Goal: Task Accomplishment & Management: Manage account settings

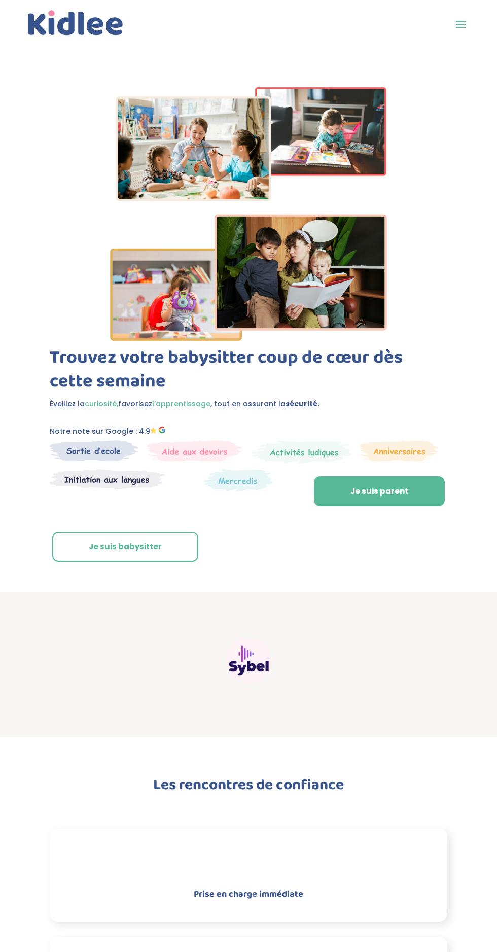
click at [462, 26] on span at bounding box center [461, 24] width 16 height 16
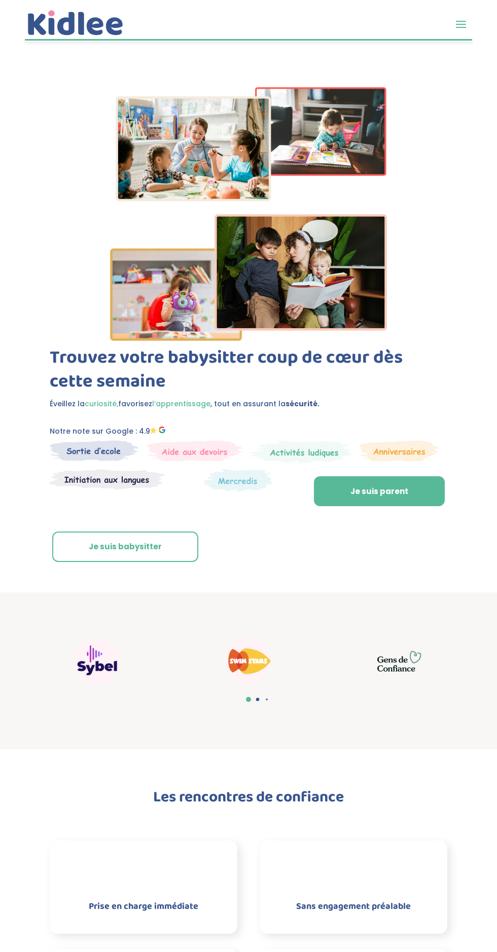
click at [469, 21] on span at bounding box center [461, 24] width 16 height 16
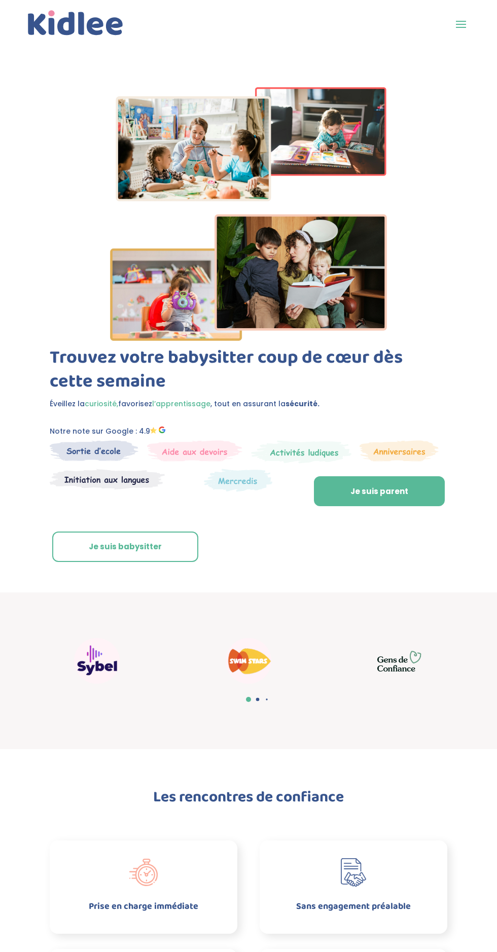
click at [457, 26] on span at bounding box center [461, 24] width 16 height 16
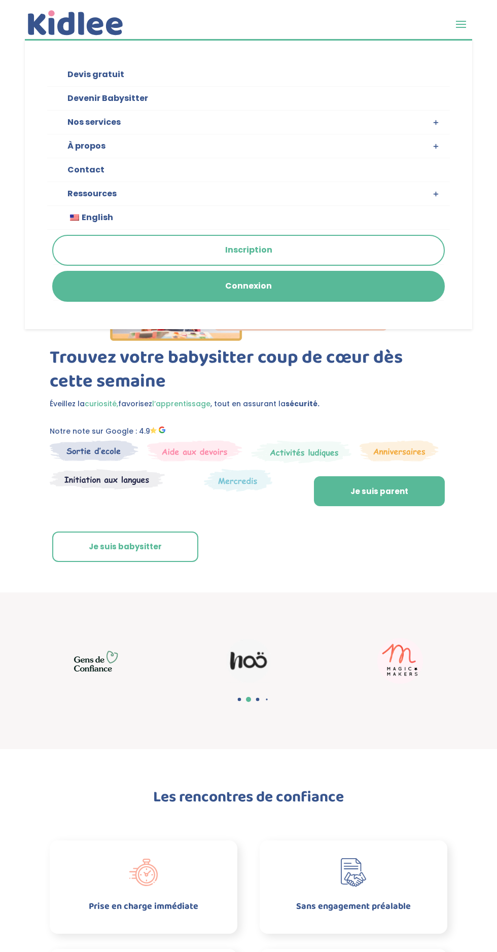
click at [292, 281] on link "Connexion" at bounding box center [248, 286] width 391 height 29
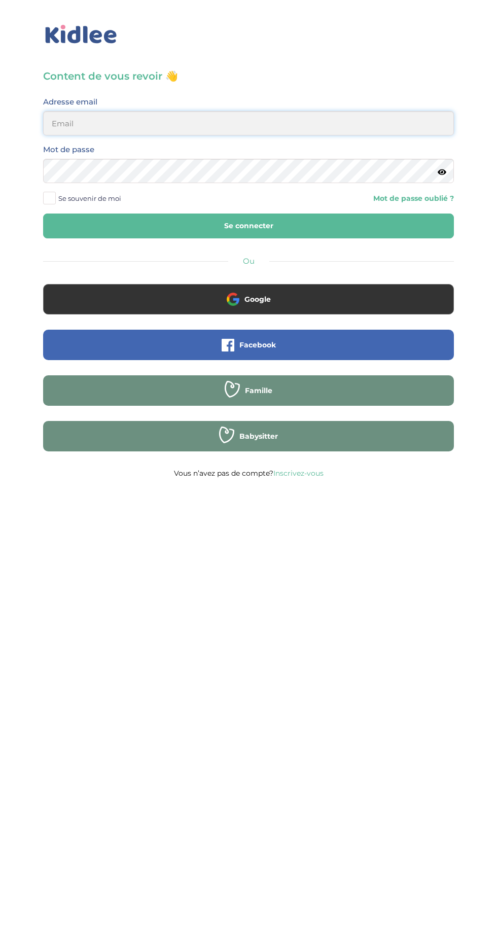
click at [255, 124] on input "email" at bounding box center [248, 123] width 411 height 24
type input "aitalisonia06@gmail.com"
click at [43, 214] on button "Se connecter" at bounding box center [248, 226] width 411 height 25
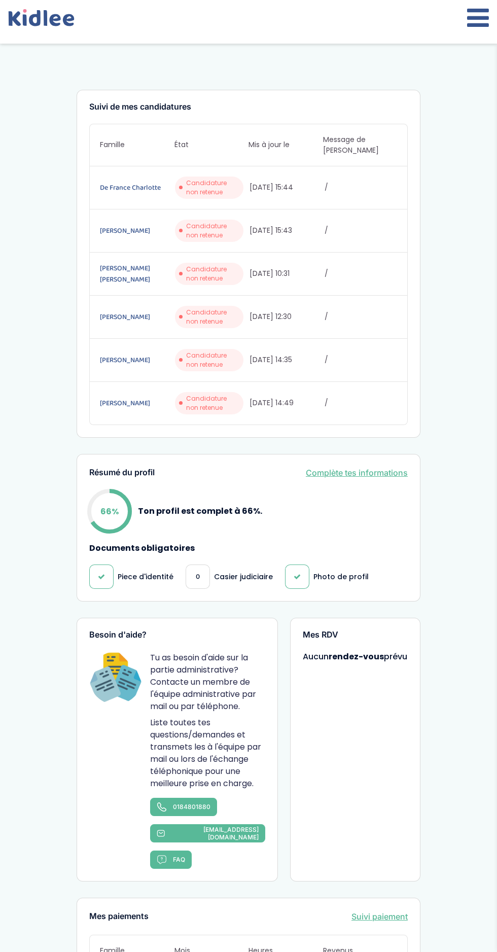
click at [477, 15] on icon at bounding box center [478, 17] width 22 height 25
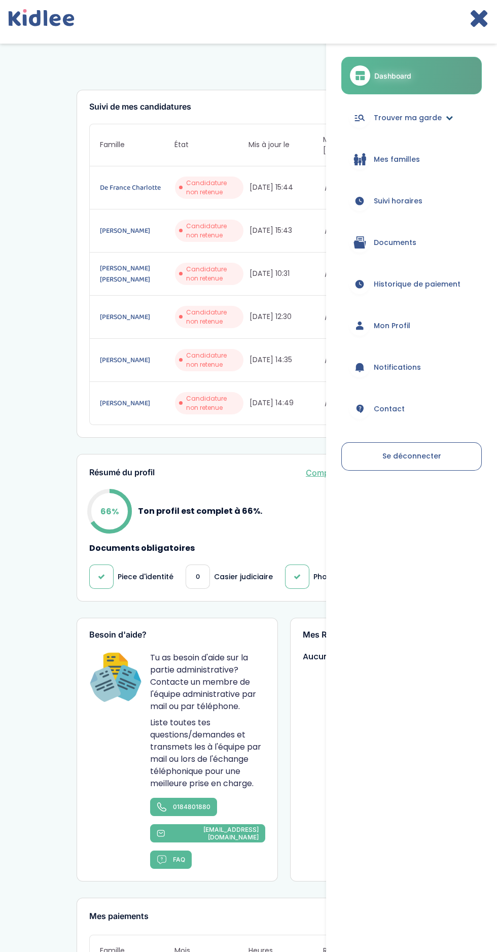
click at [443, 121] on link "Trouver ma garde" at bounding box center [411, 117] width 140 height 37
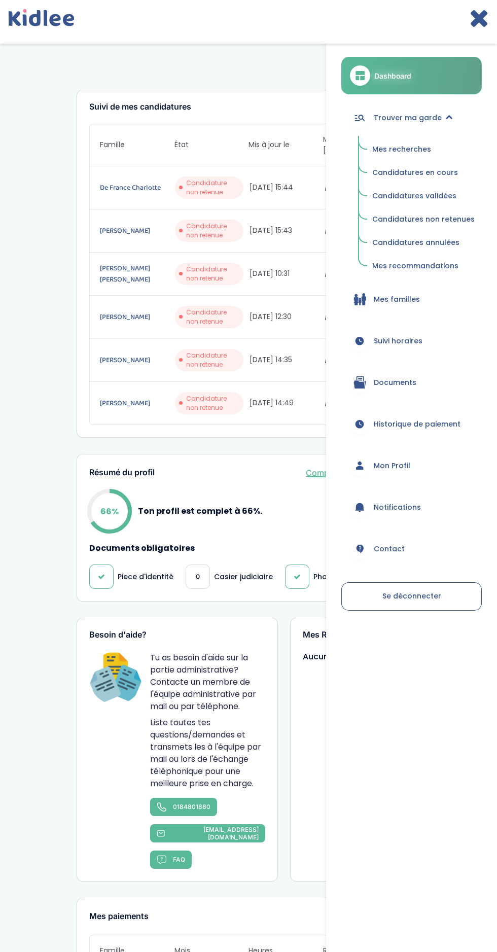
click at [417, 150] on span "Mes recherches" at bounding box center [401, 149] width 59 height 10
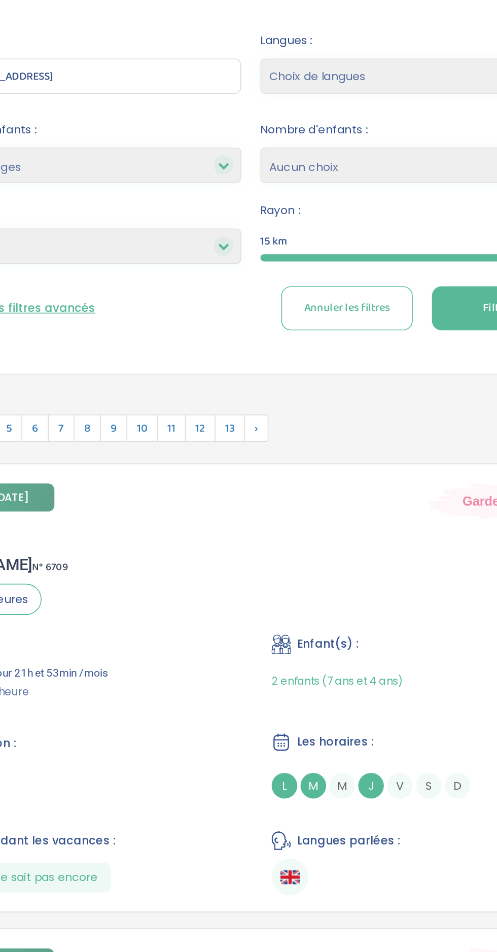
scroll to position [4, 0]
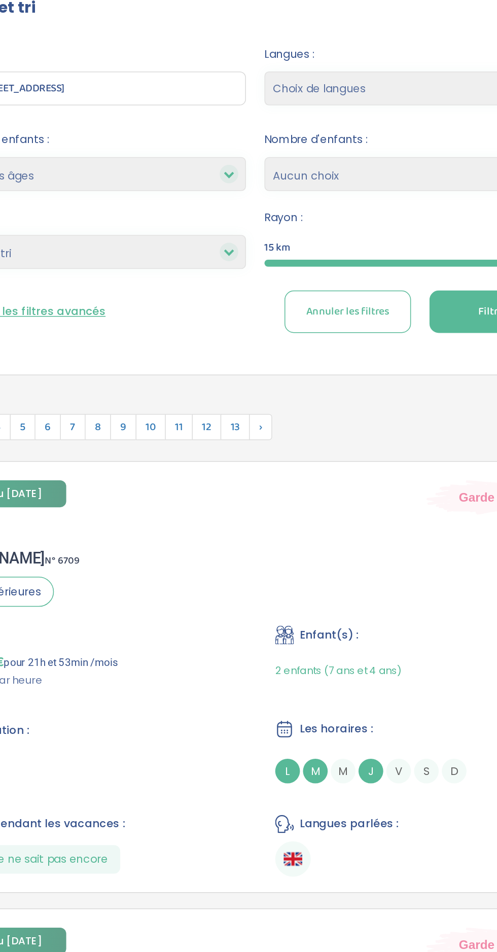
click at [238, 445] on span "13" at bounding box center [235, 446] width 19 height 17
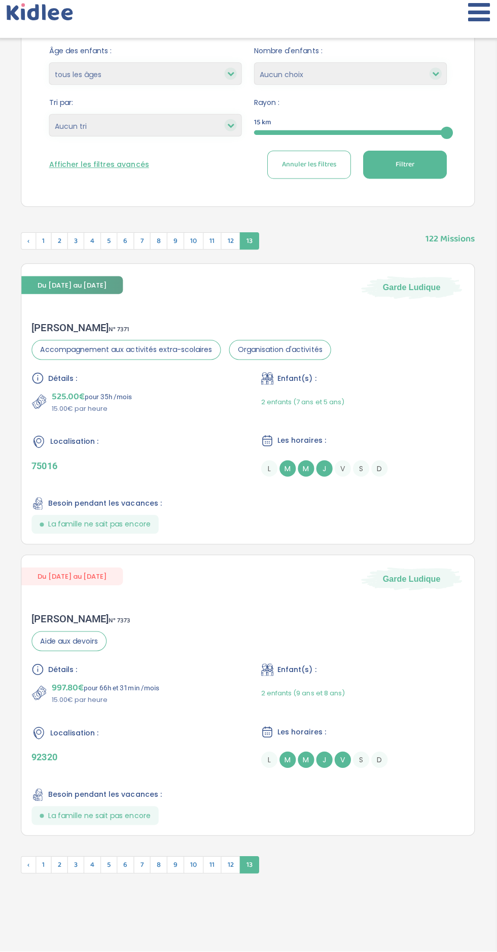
scroll to position [205, 0]
click at [231, 869] on span "12" at bounding box center [231, 865] width 19 height 17
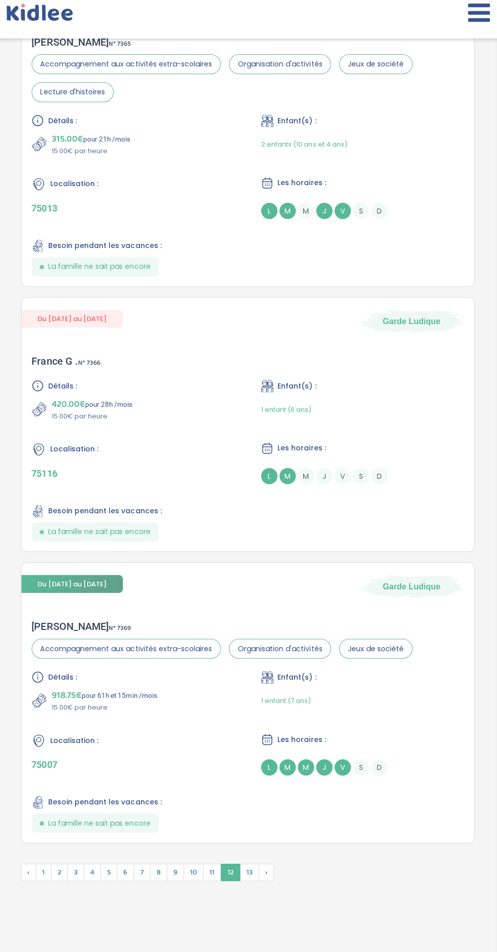
scroll to position [2524, 0]
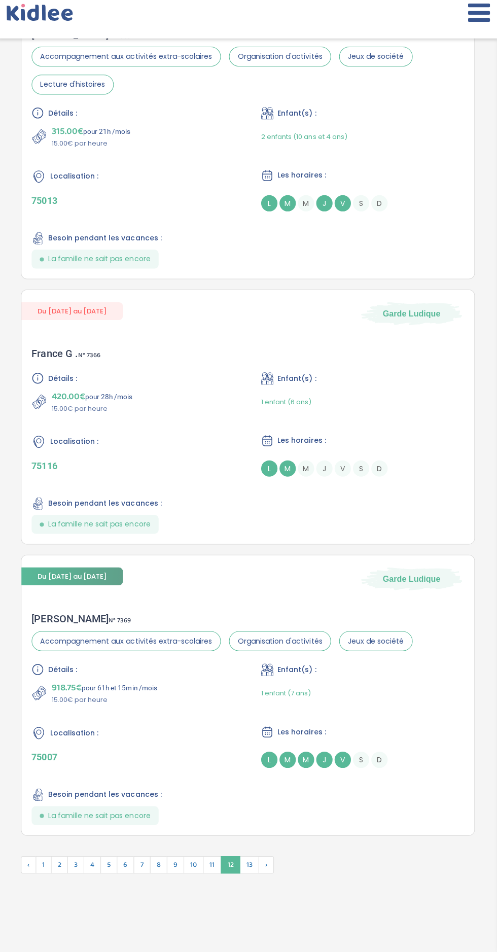
click at [217, 869] on span "11" at bounding box center [213, 865] width 18 height 17
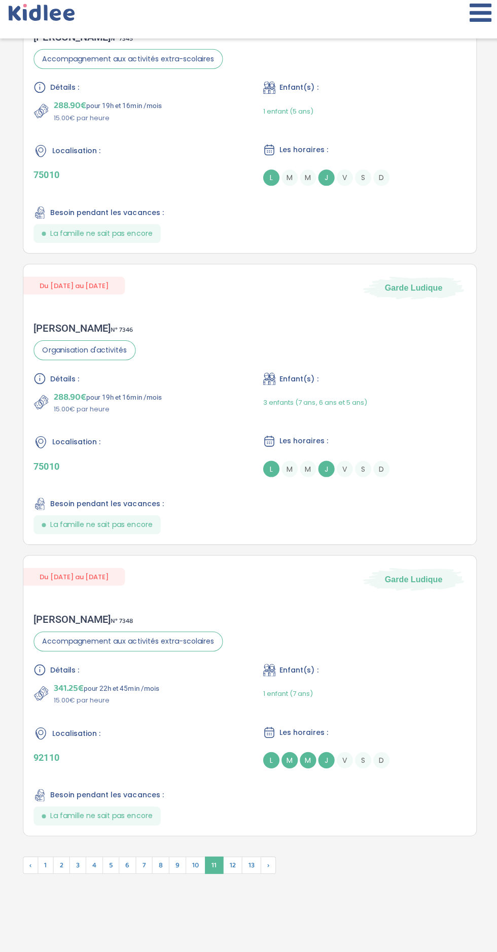
scroll to position [2506, 0]
click at [45, 868] on span "1" at bounding box center [46, 865] width 16 height 17
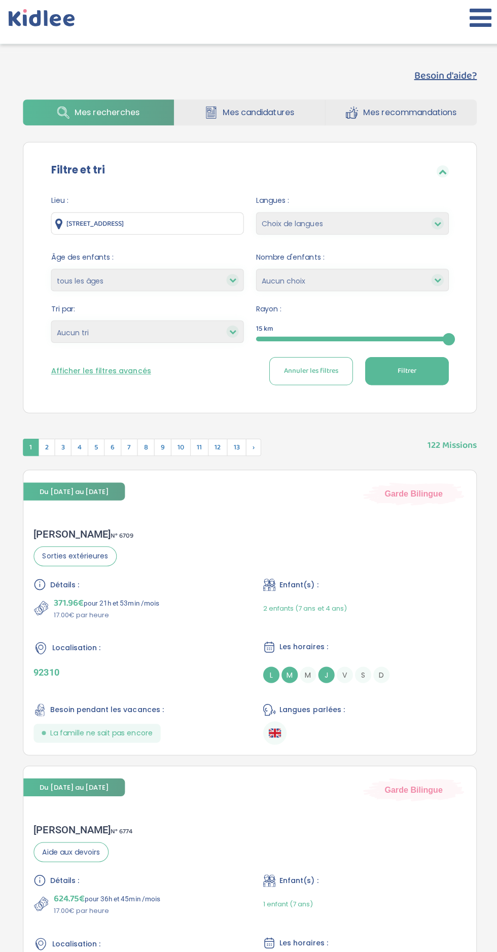
scroll to position [0, 0]
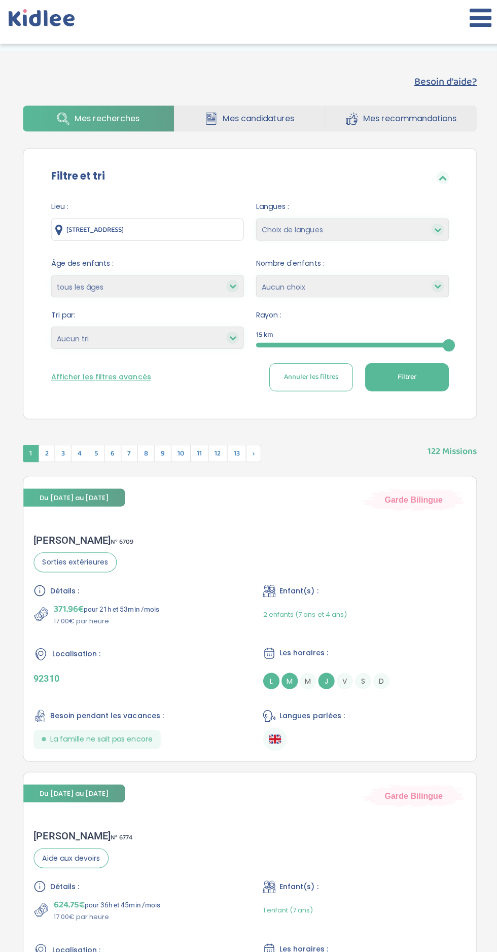
click at [46, 454] on span "2" at bounding box center [46, 450] width 17 height 17
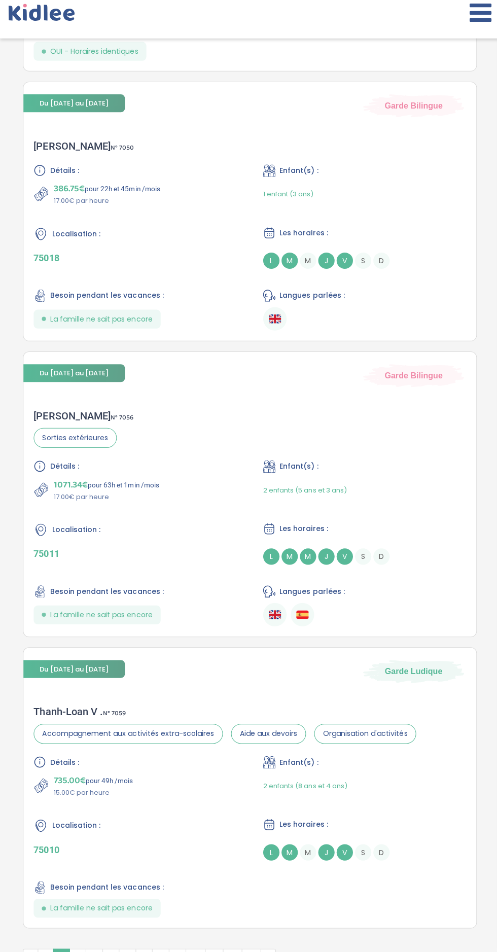
scroll to position [2489, 0]
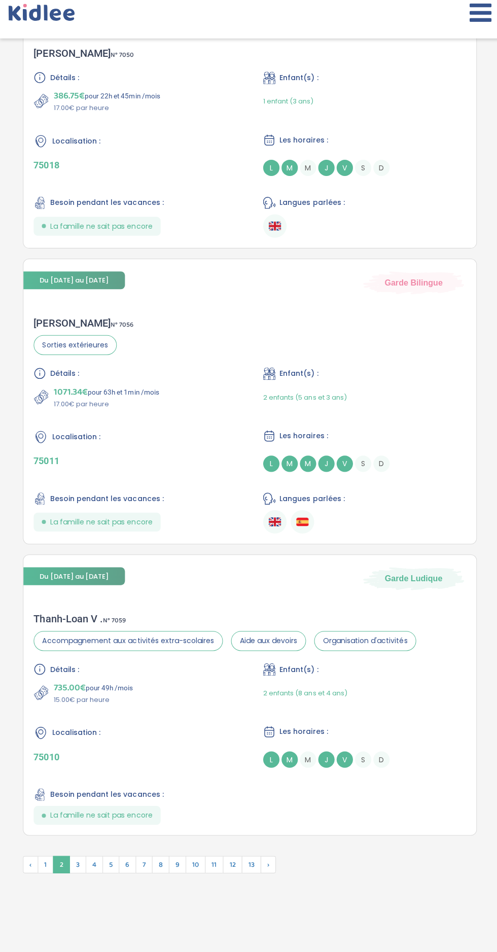
click at [73, 868] on span "3" at bounding box center [77, 865] width 17 height 17
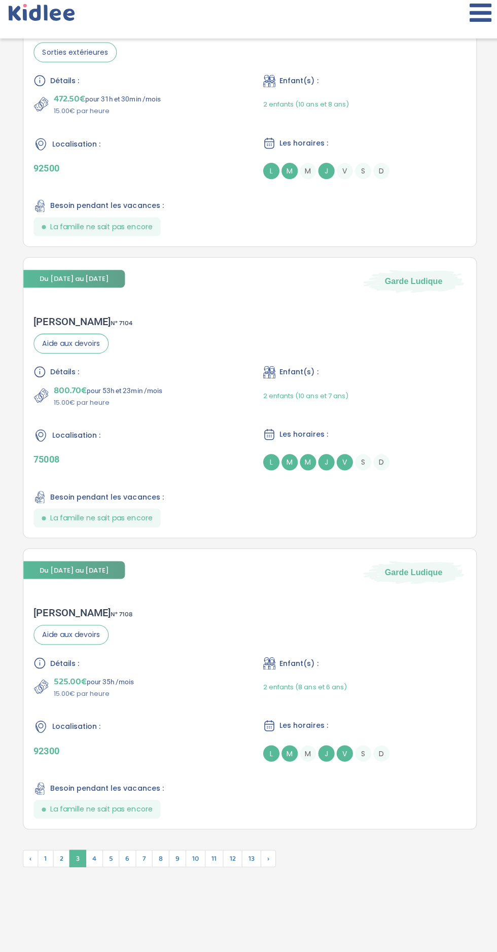
scroll to position [2442, 0]
